Goal: Check status: Check status

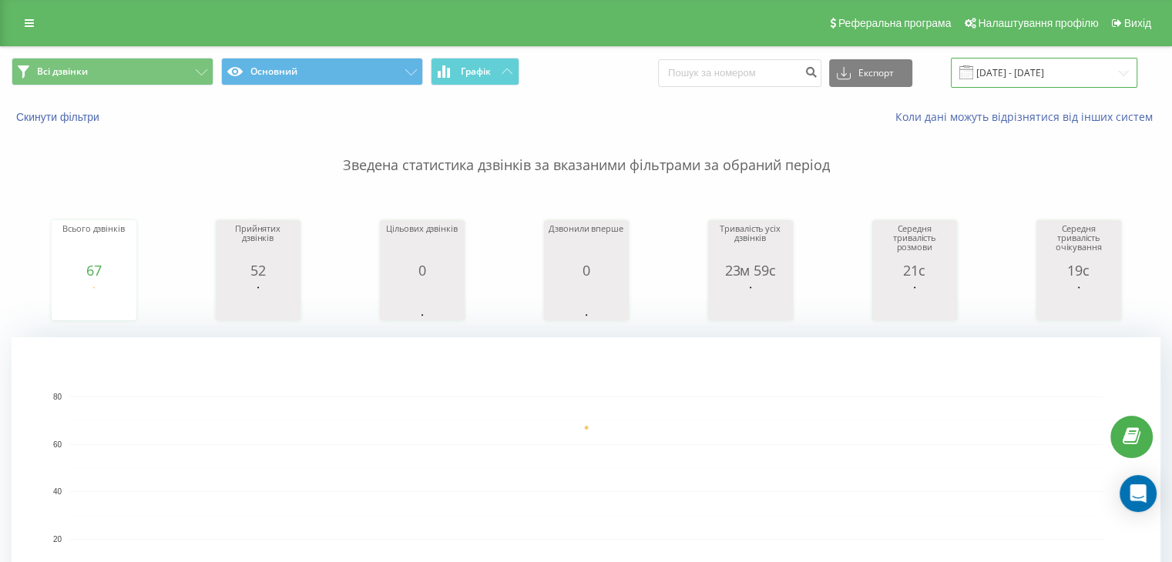
click at [1092, 69] on input "15.08.2025 - 15.08.2025" at bounding box center [1044, 73] width 186 height 30
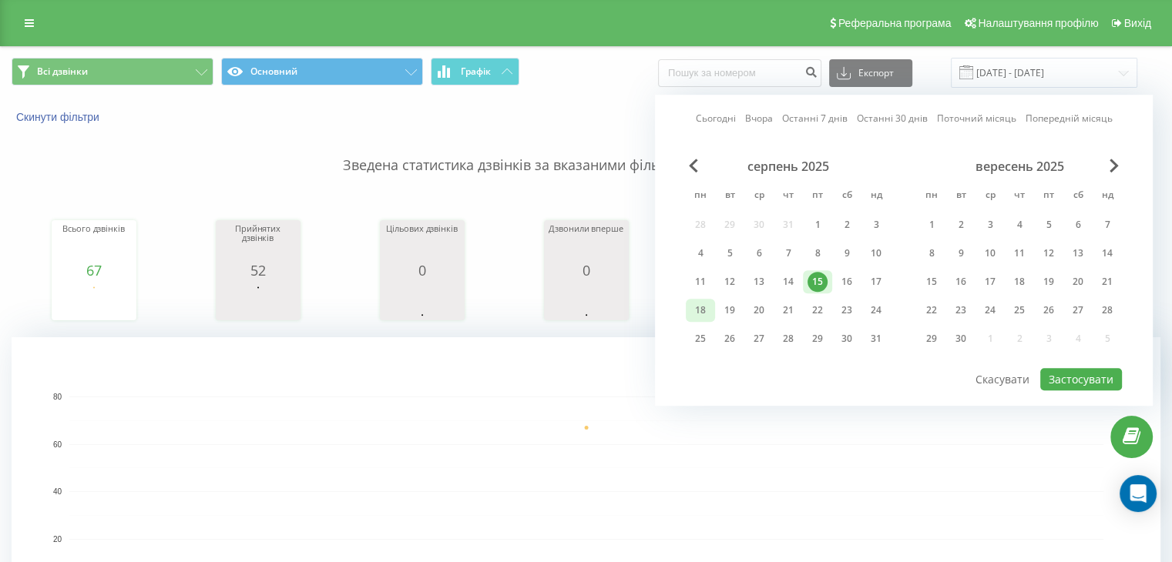
click at [694, 302] on div "18" at bounding box center [700, 310] width 20 height 20
click at [721, 312] on div "19" at bounding box center [729, 310] width 20 height 20
click at [726, 300] on div "19" at bounding box center [729, 310] width 20 height 20
click at [1082, 377] on button "Застосувати" at bounding box center [1081, 379] width 82 height 22
type input "[DATE] - [DATE]"
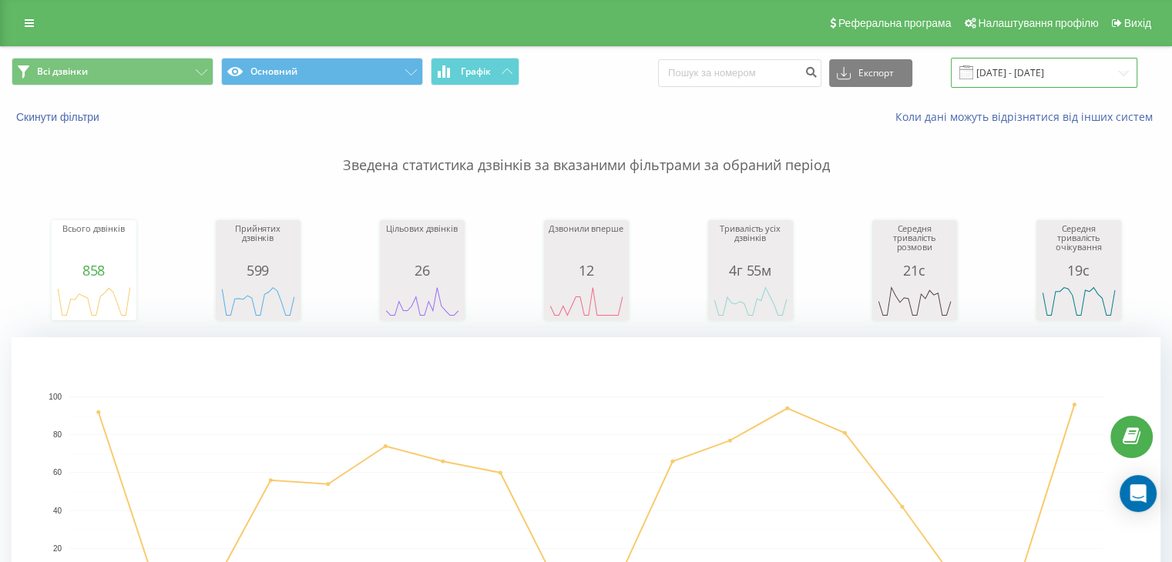
click at [1013, 75] on input "01.08.2025 - 18.08.2025" at bounding box center [1044, 73] width 186 height 30
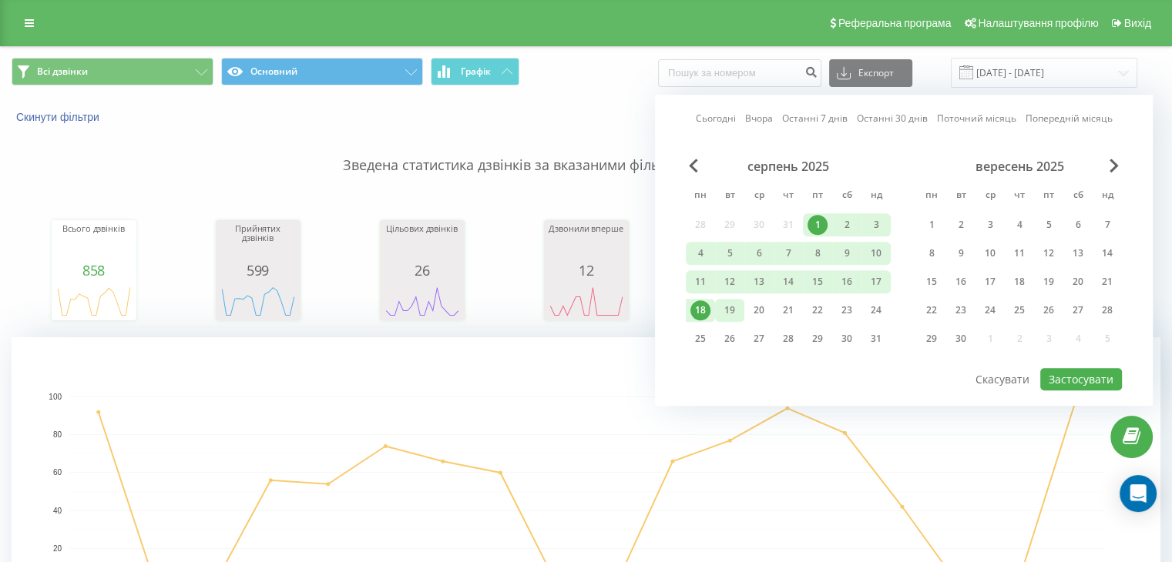
click at [723, 304] on div "19" at bounding box center [729, 310] width 20 height 20
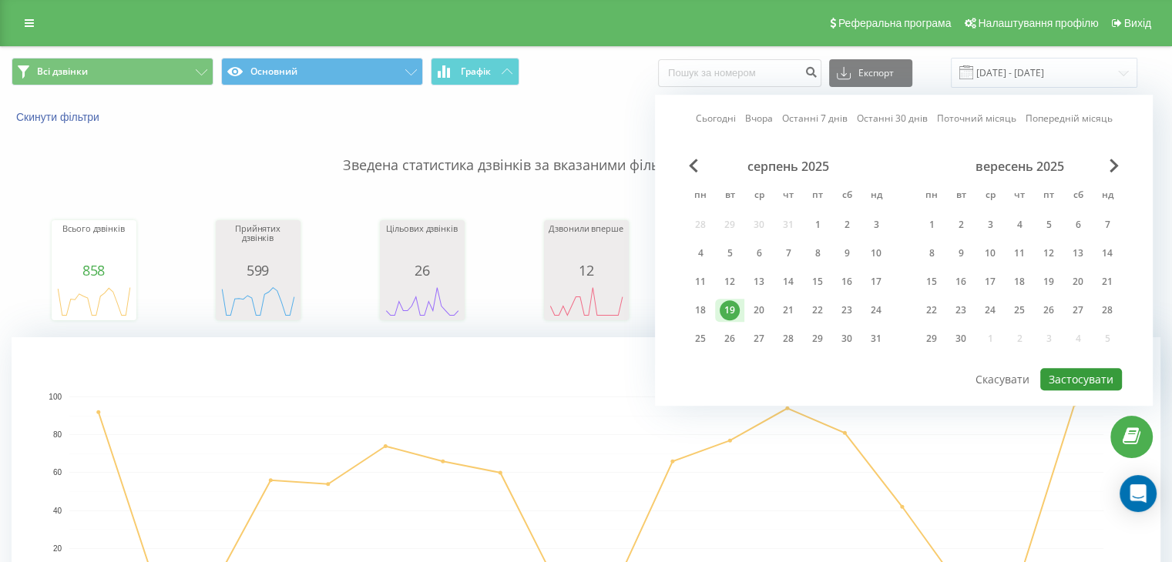
click at [1058, 379] on button "Застосувати" at bounding box center [1081, 379] width 82 height 22
type input "[DATE] - [DATE]"
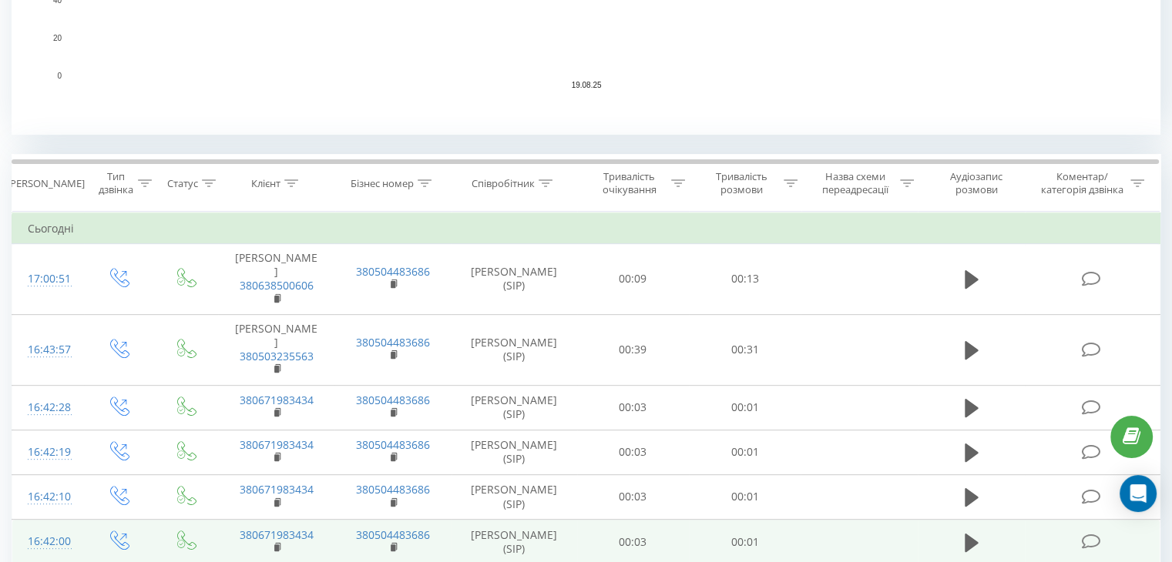
scroll to position [287, 0]
